Goal: Transaction & Acquisition: Book appointment/travel/reservation

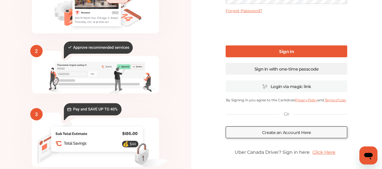
click at [314, 70] on link "Sign in with one-time passcode" at bounding box center [287, 69] width 122 height 12
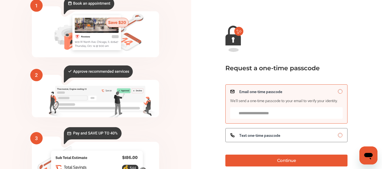
scroll to position [79, 0]
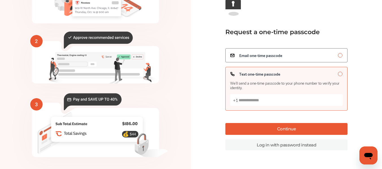
click at [301, 102] on input "Text one-time passcode We’ll send a one-time passcode to your phone number to v…" at bounding box center [286, 100] width 113 height 12
type input "**********"
click at [295, 130] on button "Continue" at bounding box center [286, 129] width 122 height 12
click at [308, 129] on button "Continue" at bounding box center [286, 129] width 122 height 12
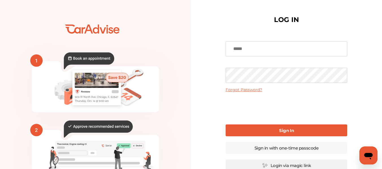
click at [295, 165] on link "Login via magic link" at bounding box center [287, 166] width 122 height 12
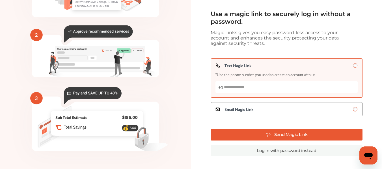
scroll to position [86, 0]
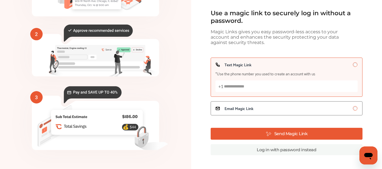
click at [271, 89] on input "Text Magic Link *Use the phone number you used to create an account with us +1" at bounding box center [286, 87] width 142 height 12
type input "**********"
click at [280, 134] on button "Send Magic Link" at bounding box center [287, 134] width 152 height 12
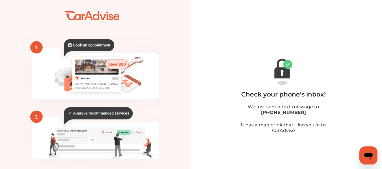
scroll to position [0, 0]
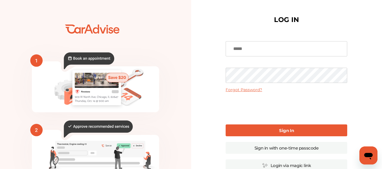
click at [247, 52] on input at bounding box center [287, 48] width 122 height 15
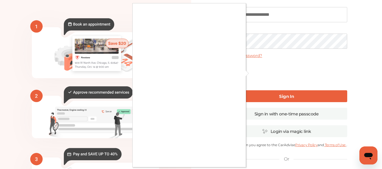
scroll to position [35, 0]
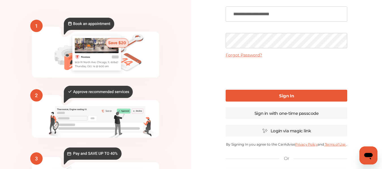
click at [304, 96] on link "Sign In" at bounding box center [287, 96] width 122 height 12
click at [327, 15] on input "**********" at bounding box center [287, 14] width 122 height 15
type input "*"
click at [254, 14] on input at bounding box center [287, 14] width 122 height 15
type input "**********"
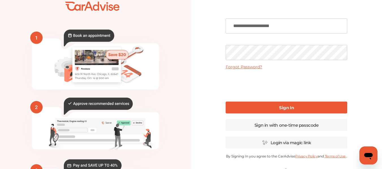
scroll to position [0, 0]
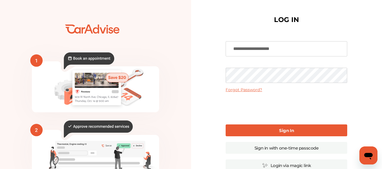
click at [81, 31] on icon at bounding box center [73, 30] width 15 height 7
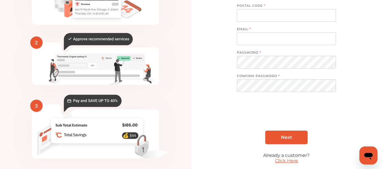
scroll to position [111, 0]
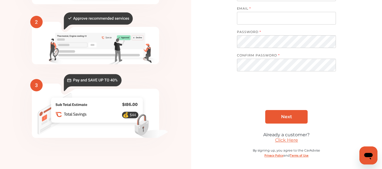
click at [288, 140] on link "Click Here" at bounding box center [286, 140] width 23 height 5
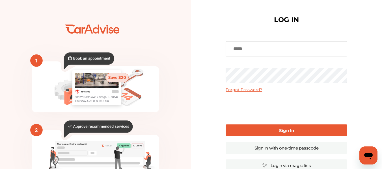
click at [241, 46] on input at bounding box center [287, 48] width 122 height 15
type input "**********"
click at [244, 89] on link "Forgot Password?" at bounding box center [244, 89] width 36 height 5
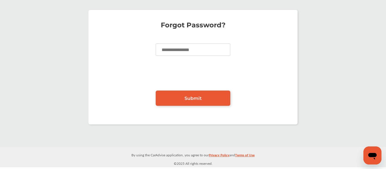
click at [199, 50] on input at bounding box center [193, 50] width 75 height 12
click at [205, 101] on link "Submit" at bounding box center [193, 98] width 75 height 15
click at [184, 51] on input "**********" at bounding box center [193, 50] width 75 height 12
type input "**********"
click at [198, 99] on span "Submit" at bounding box center [193, 98] width 17 height 5
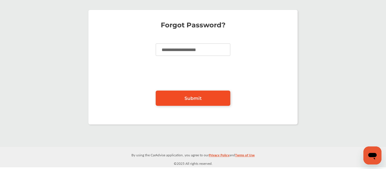
click at [194, 96] on span "Submit" at bounding box center [193, 98] width 17 height 5
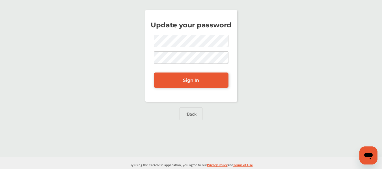
click at [220, 108] on div "Update your password Sign In ‹ Back" at bounding box center [190, 72] width 379 height 136
click at [193, 81] on span "Sign In" at bounding box center [191, 80] width 16 height 5
click at [197, 83] on span "Sign In" at bounding box center [191, 80] width 16 height 5
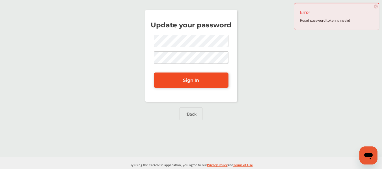
click at [197, 83] on span "Sign In" at bounding box center [191, 80] width 16 height 5
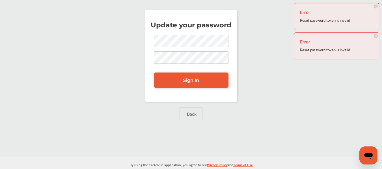
click at [198, 116] on link "‹ Back" at bounding box center [190, 114] width 23 height 13
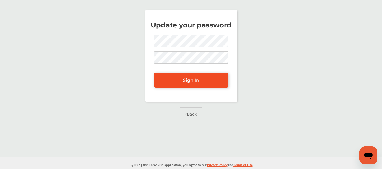
click at [196, 80] on span "Sign In" at bounding box center [191, 80] width 16 height 5
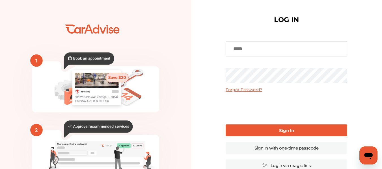
click at [245, 92] on link "Forgot Password?" at bounding box center [244, 89] width 36 height 5
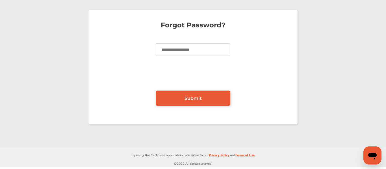
click at [196, 50] on input at bounding box center [193, 50] width 75 height 12
type input "**********"
click at [191, 100] on span "Submit" at bounding box center [193, 98] width 17 height 5
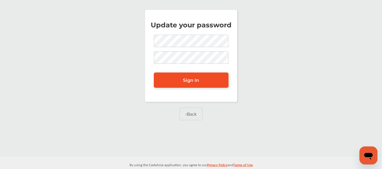
click at [188, 80] on span "Sign In" at bounding box center [191, 80] width 16 height 5
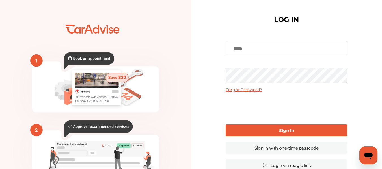
click at [255, 48] on input at bounding box center [287, 48] width 122 height 15
type input "**********"
click at [292, 133] on b "Sign In" at bounding box center [286, 130] width 15 height 5
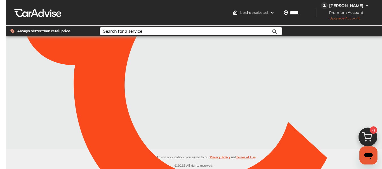
type input "*****"
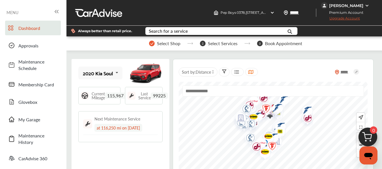
click at [111, 96] on span "115,967" at bounding box center [115, 96] width 21 height 6
click at [194, 30] on input "text" at bounding box center [217, 31] width 143 height 9
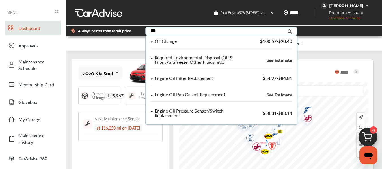
type input "***"
click at [183, 40] on div "Oil Change" at bounding box center [193, 41] width 85 height 5
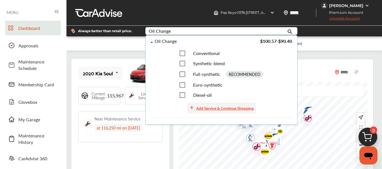
click at [208, 110] on div "Add Service & Continue Shopping" at bounding box center [224, 108] width 57 height 7
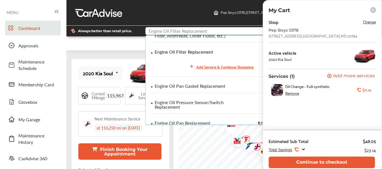
scroll to position [72, 0]
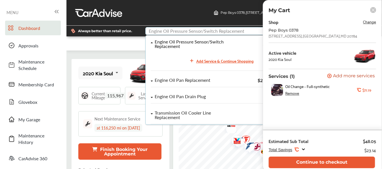
click at [163, 29] on input "text" at bounding box center [217, 31] width 143 height 9
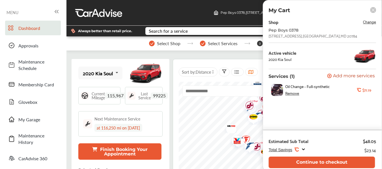
click at [117, 48] on div "Select Shop Select Services 3 Book Appointment" at bounding box center [225, 43] width 318 height 14
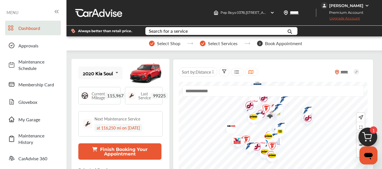
click at [374, 135] on img at bounding box center [367, 138] width 27 height 27
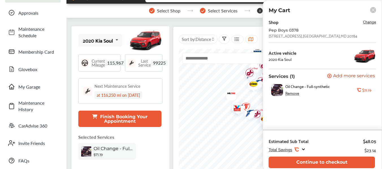
scroll to position [34, 0]
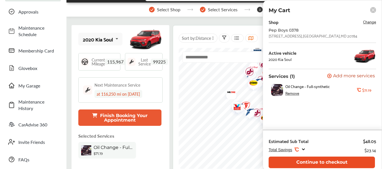
click at [337, 164] on button "Continue to checkout" at bounding box center [322, 163] width 106 height 12
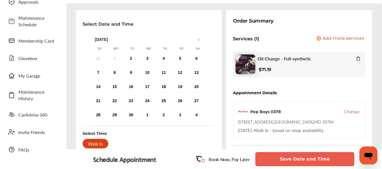
scroll to position [45, 0]
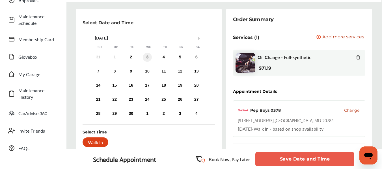
click at [148, 57] on div "3" at bounding box center [147, 57] width 9 height 9
click at [153, 144] on div "10:00 AM" at bounding box center [157, 143] width 26 height 10
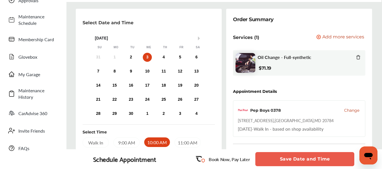
click at [301, 159] on button "Save Date and Time" at bounding box center [304, 159] width 99 height 14
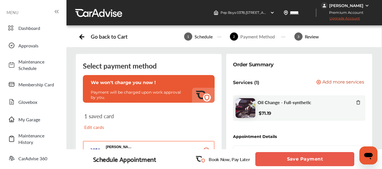
click at [339, 20] on span "Upgrade Account" at bounding box center [340, 19] width 39 height 7
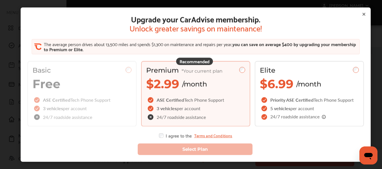
click at [362, 16] on icon at bounding box center [364, 14] width 5 height 5
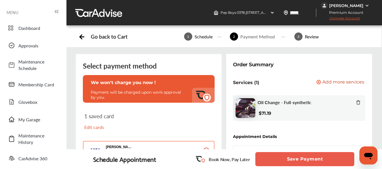
click at [82, 37] on icon at bounding box center [81, 36] width 7 height 7
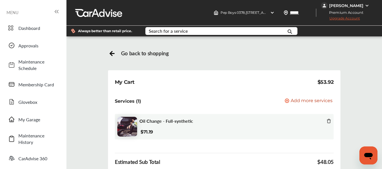
click at [237, 122] on div "Oil Change - Full-synthetic" at bounding box center [235, 121] width 192 height 7
click at [181, 31] on div "Search for a service" at bounding box center [168, 31] width 39 height 5
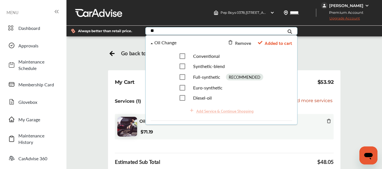
type input "**"
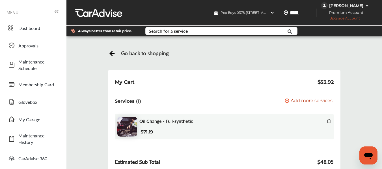
click at [327, 44] on div "Go back to shopping My Cart $53.92 Services (1) Add a service Add more services…" at bounding box center [224, 121] width 313 height 161
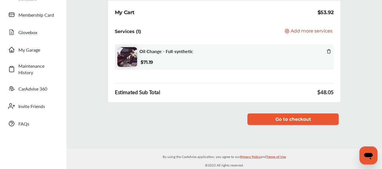
scroll to position [70, 0]
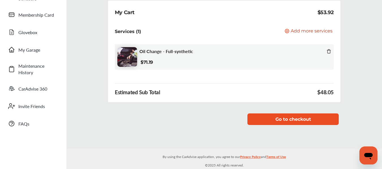
click at [302, 122] on button "Go to checkout" at bounding box center [292, 120] width 91 height 12
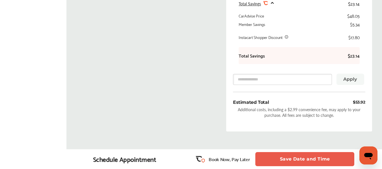
scroll to position [237, 0]
